Goal: Information Seeking & Learning: Learn about a topic

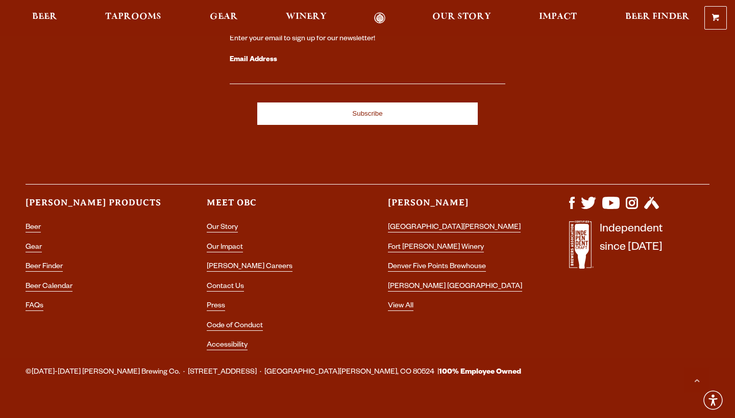
scroll to position [2952, 0]
click at [233, 284] on link "Contact Us" at bounding box center [225, 288] width 37 height 9
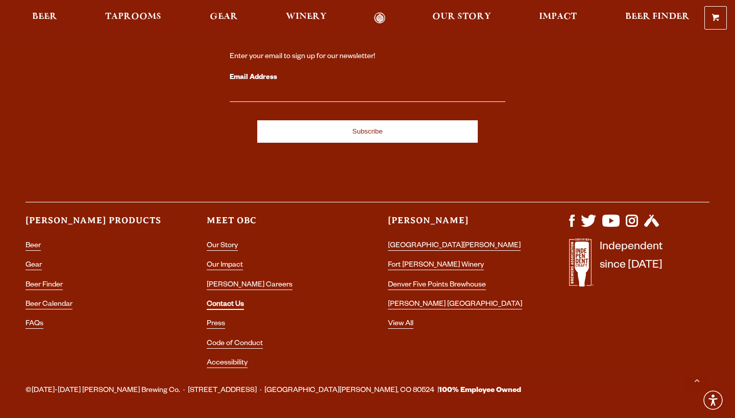
scroll to position [1985, 0]
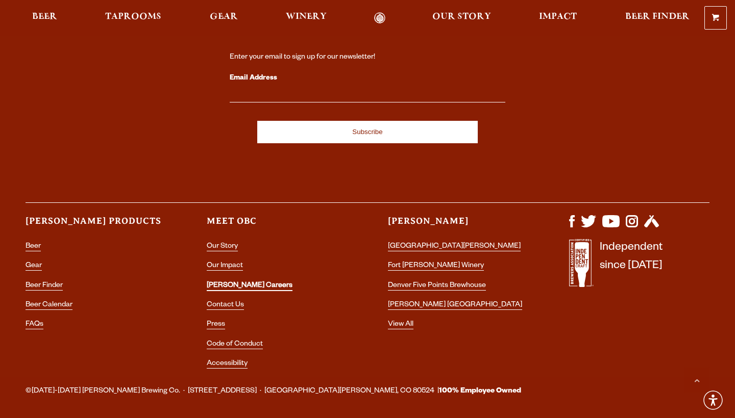
click at [234, 282] on link "[PERSON_NAME] Careers" at bounding box center [250, 286] width 86 height 9
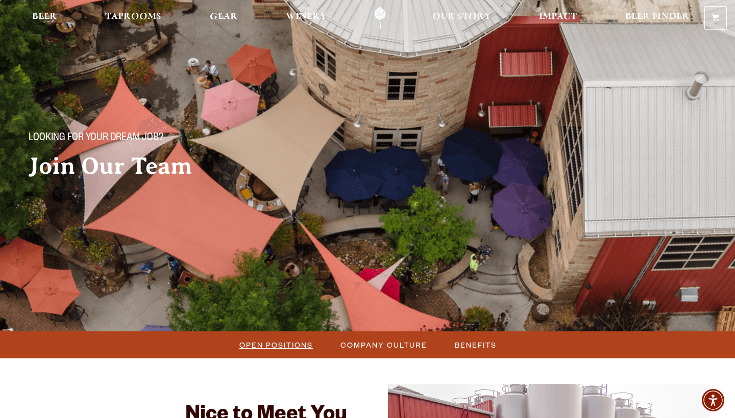
click at [255, 349] on span "Open Positions" at bounding box center [275, 345] width 73 height 15
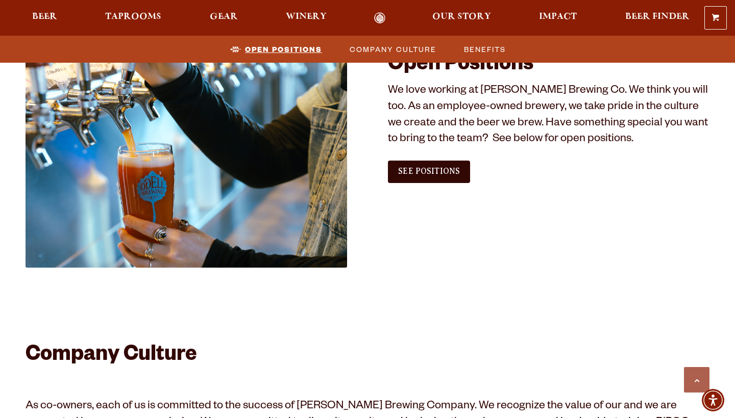
scroll to position [620, 0]
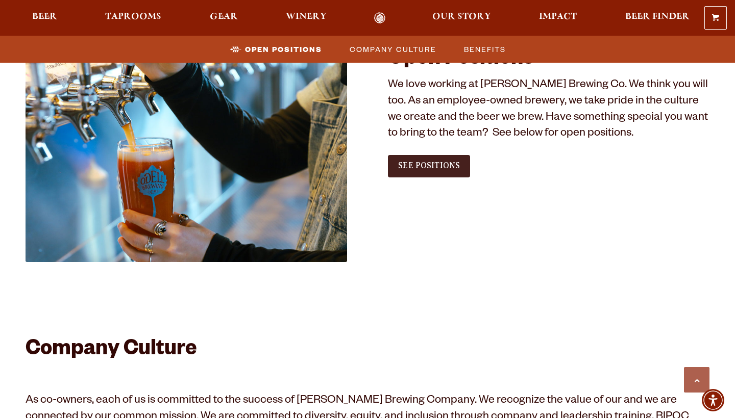
click at [436, 164] on span "See Positions" at bounding box center [429, 165] width 62 height 9
